Goal: Task Accomplishment & Management: Manage account settings

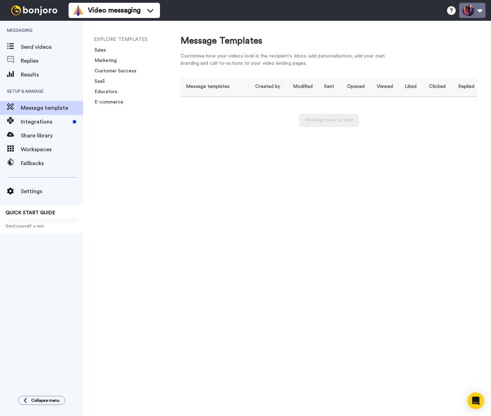
click at [480, 14] on button at bounding box center [472, 10] width 26 height 15
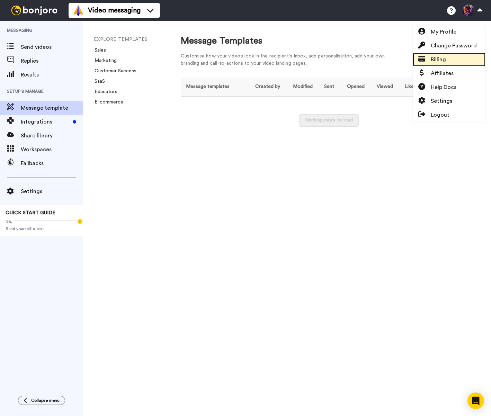
click at [446, 57] on span "Billing" at bounding box center [438, 59] width 15 height 8
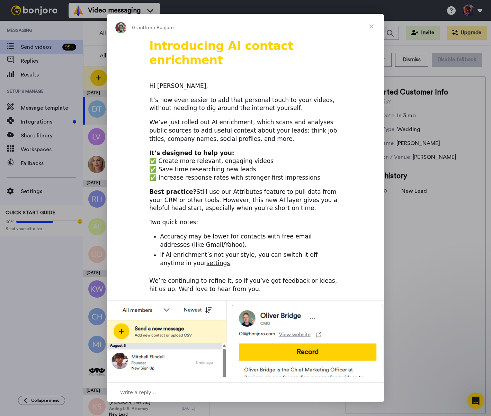
click at [371, 24] on span "Close" at bounding box center [371, 26] width 25 height 25
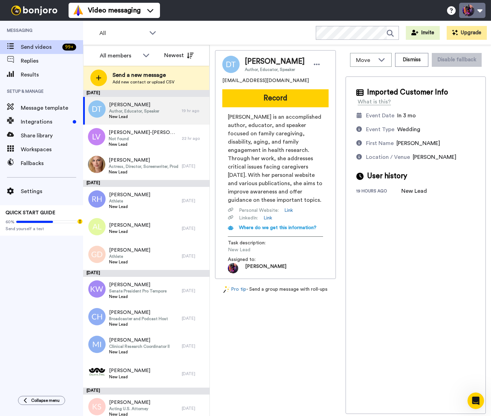
click at [480, 12] on button at bounding box center [472, 10] width 26 height 15
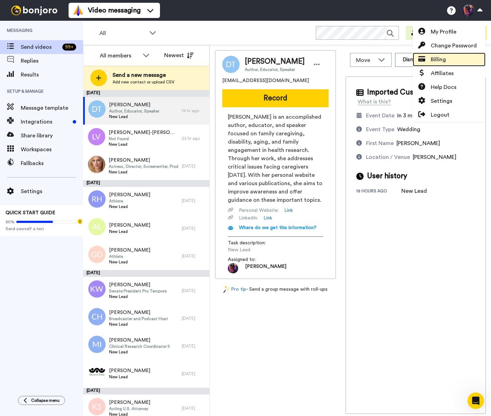
click at [435, 57] on span "Billing" at bounding box center [438, 59] width 15 height 8
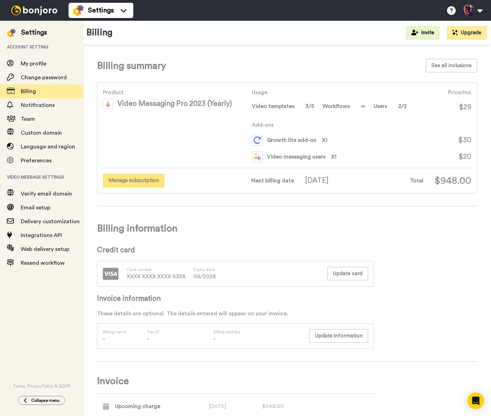
click at [146, 183] on button "Manage subscription" at bounding box center [134, 181] width 62 height 14
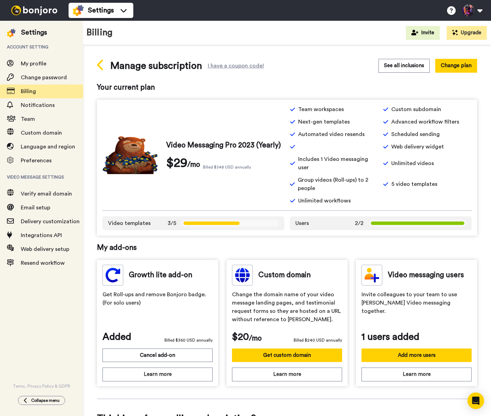
click at [99, 67] on icon at bounding box center [100, 65] width 6 height 11
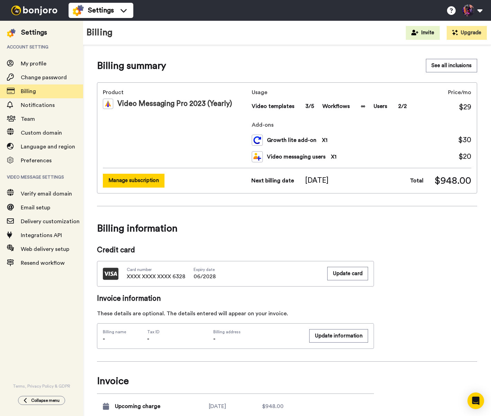
click at [141, 180] on button "Manage subscription" at bounding box center [134, 181] width 62 height 14
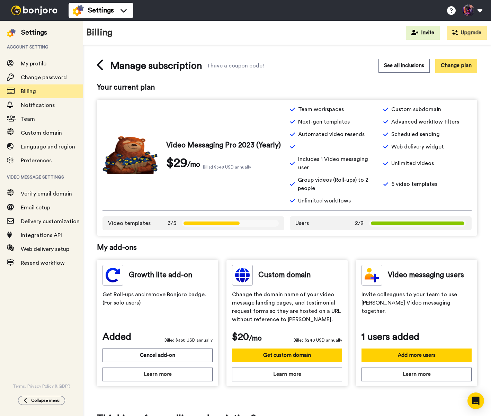
click at [459, 60] on button "Change plan" at bounding box center [457, 66] width 42 height 14
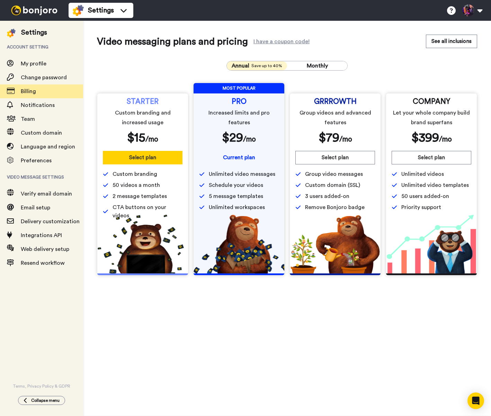
click at [134, 157] on button "Select plan" at bounding box center [143, 158] width 80 height 14
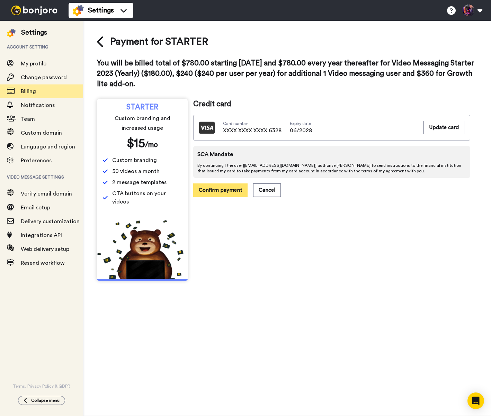
click at [206, 193] on button "Confirm payment" at bounding box center [220, 191] width 54 height 14
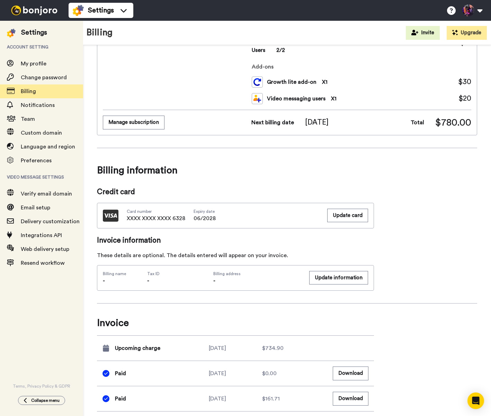
scroll to position [3, 0]
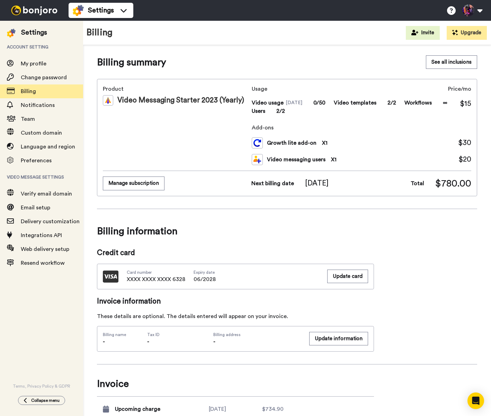
click at [139, 184] on button "Manage subscription" at bounding box center [134, 184] width 62 height 14
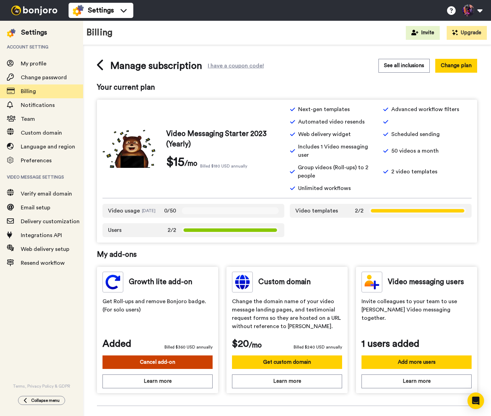
click at [160, 363] on button "Cancel add-on" at bounding box center [158, 363] width 110 height 14
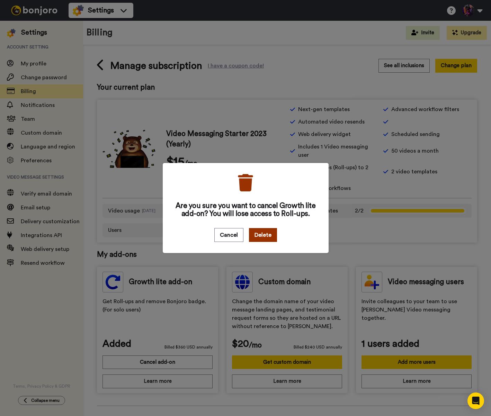
click at [267, 234] on button "Delete" at bounding box center [263, 235] width 28 height 14
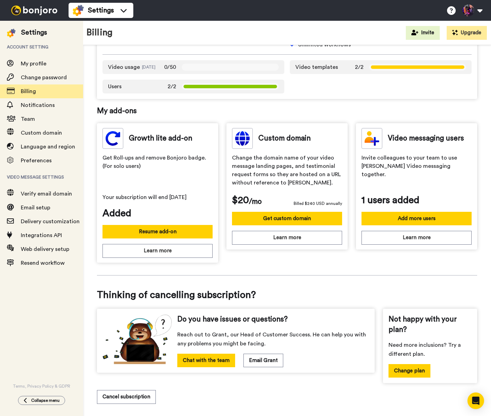
scroll to position [151, 0]
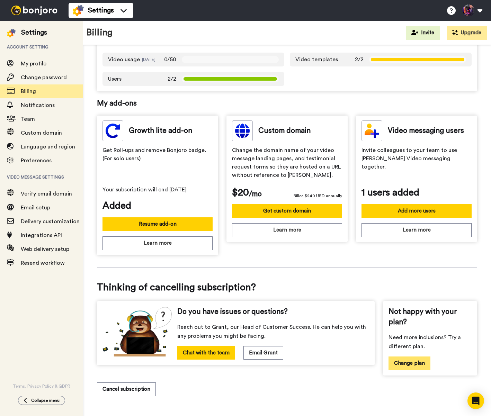
click at [407, 365] on button "Change plan" at bounding box center [410, 364] width 42 height 14
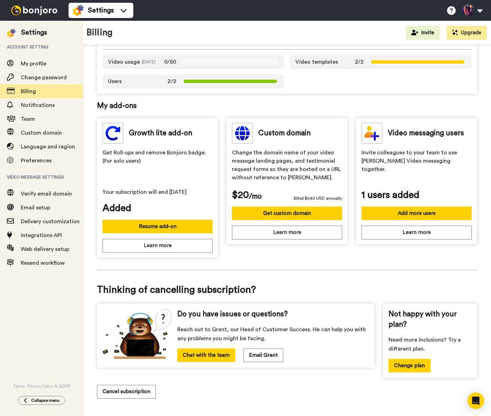
scroll to position [151, 0]
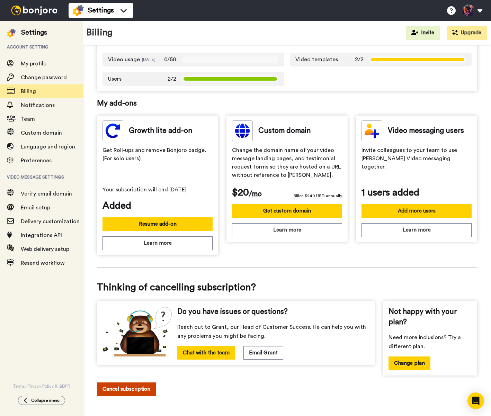
click at [122, 390] on button "Cancel subscription" at bounding box center [126, 390] width 59 height 14
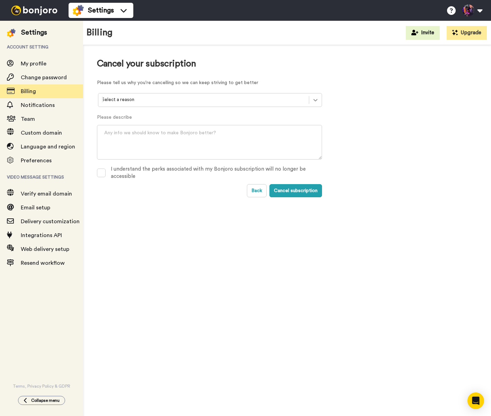
click at [318, 102] on icon at bounding box center [315, 100] width 7 height 7
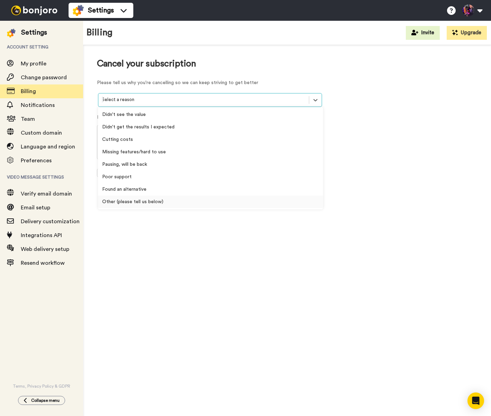
click at [140, 205] on div "Other (please tell us below)" at bounding box center [210, 202] width 225 height 12
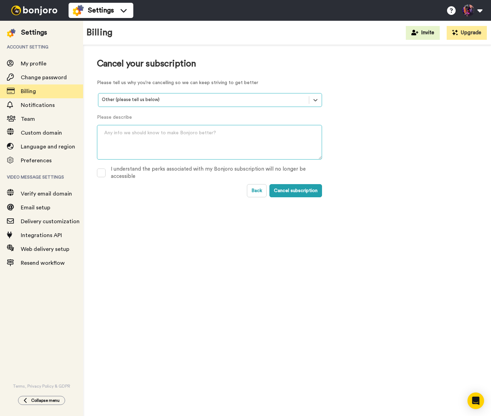
click at [136, 135] on textarea at bounding box center [209, 142] width 225 height 35
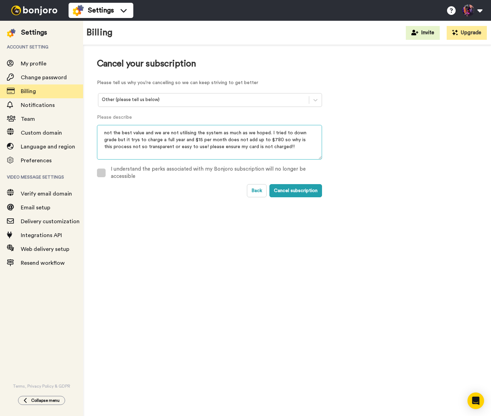
type textarea "not the best value and we are not utilising the system as much as we hoped. I t…"
click at [101, 173] on span at bounding box center [101, 173] width 9 height 9
click at [292, 189] on button "Cancel subscription" at bounding box center [296, 190] width 53 height 13
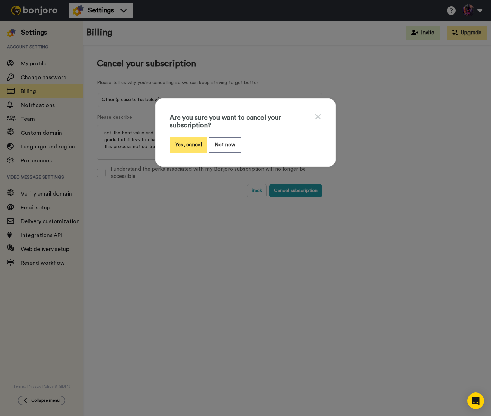
drag, startPoint x: 183, startPoint y: 141, endPoint x: 192, endPoint y: 144, distance: 10.0
click at [183, 141] on button "Yes, cancel" at bounding box center [189, 145] width 38 height 15
